Goal: Consume media (video, audio)

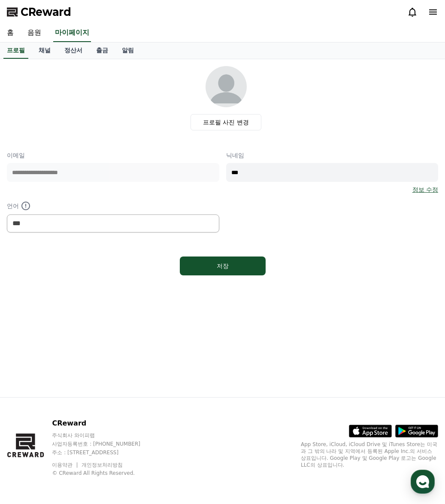
select select "**********"
click at [38, 29] on link "음원" at bounding box center [34, 33] width 27 height 18
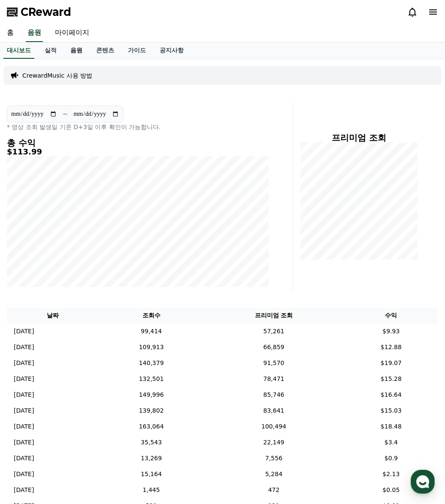
click at [83, 50] on link "음원" at bounding box center [76, 50] width 26 height 16
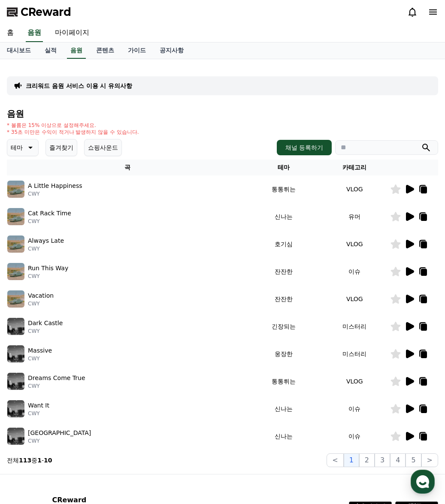
click at [406, 186] on icon at bounding box center [410, 189] width 8 height 9
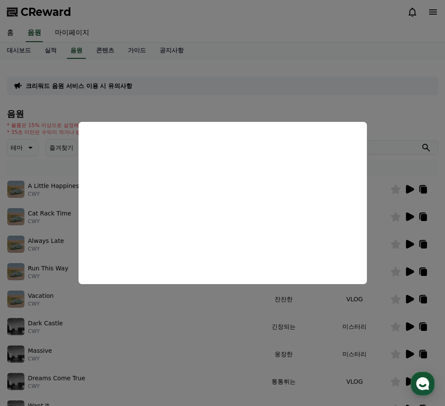
click at [187, 358] on button "close modal" at bounding box center [222, 203] width 445 height 406
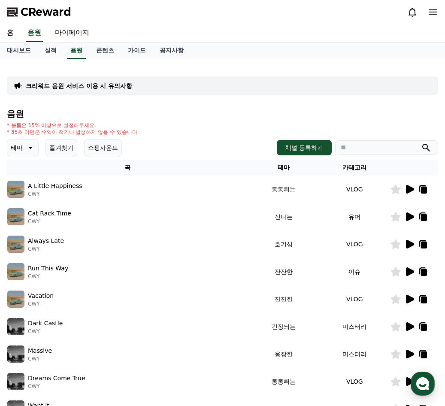
click at [54, 218] on p "CWY" at bounding box center [49, 221] width 43 height 7
click at [406, 217] on icon at bounding box center [410, 216] width 8 height 9
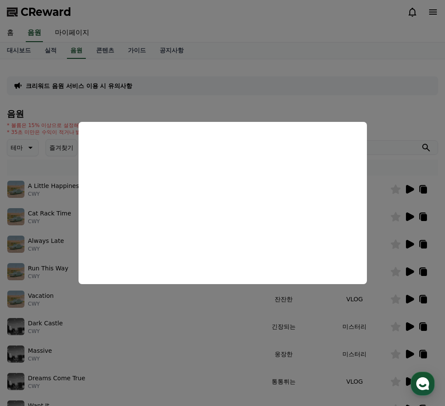
drag, startPoint x: 179, startPoint y: 332, endPoint x: 178, endPoint y: 310, distance: 21.9
click at [179, 332] on button "close modal" at bounding box center [222, 203] width 445 height 406
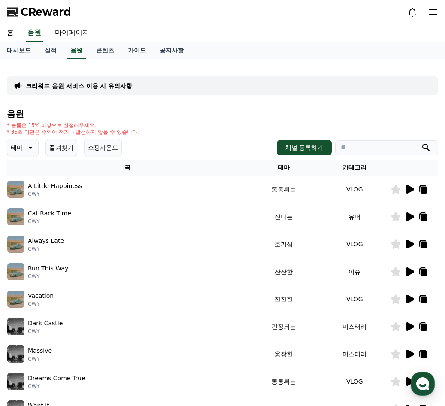
click at [423, 216] on icon at bounding box center [424, 217] width 6 height 7
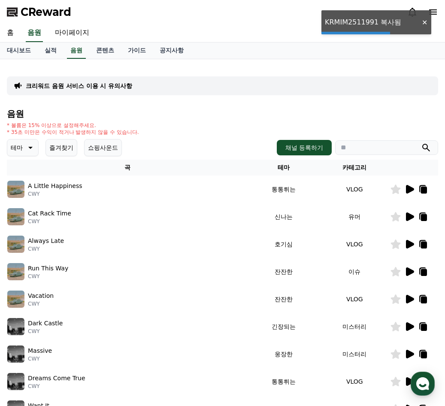
click at [396, 218] on icon at bounding box center [396, 216] width 10 height 9
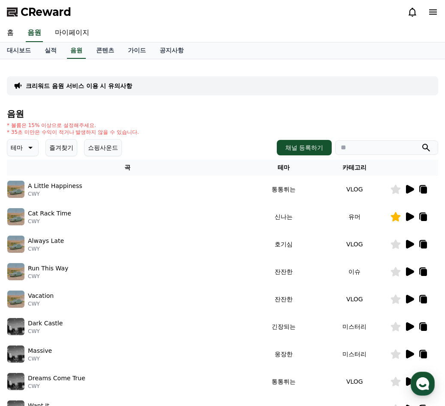
drag, startPoint x: 208, startPoint y: 289, endPoint x: 201, endPoint y: 210, distance: 79.2
click at [209, 286] on td "Vacation CWY" at bounding box center [127, 298] width 241 height 27
